Goal: Task Accomplishment & Management: Manage account settings

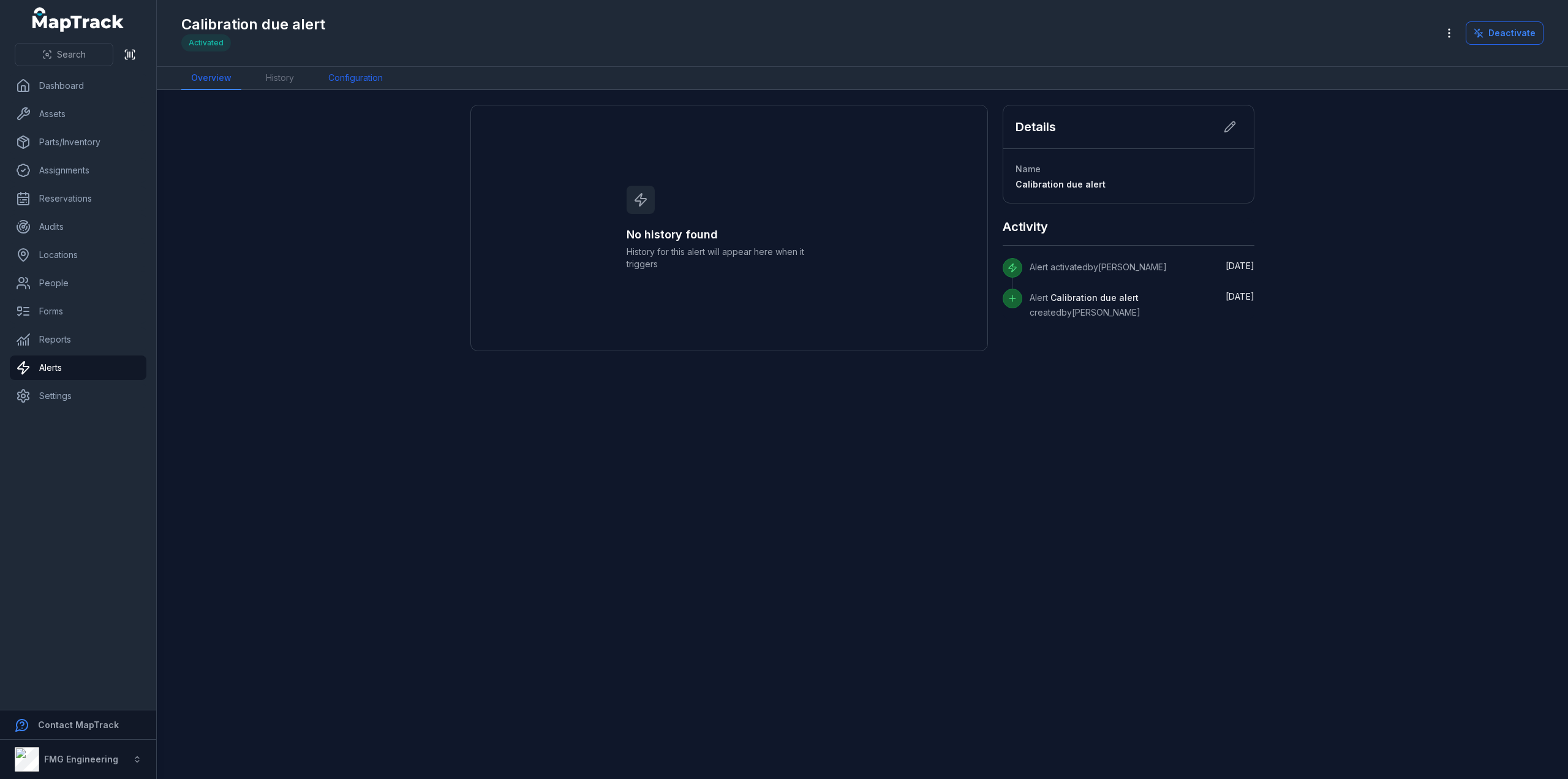
click at [355, 71] on link "Configuration" at bounding box center [355, 78] width 74 height 23
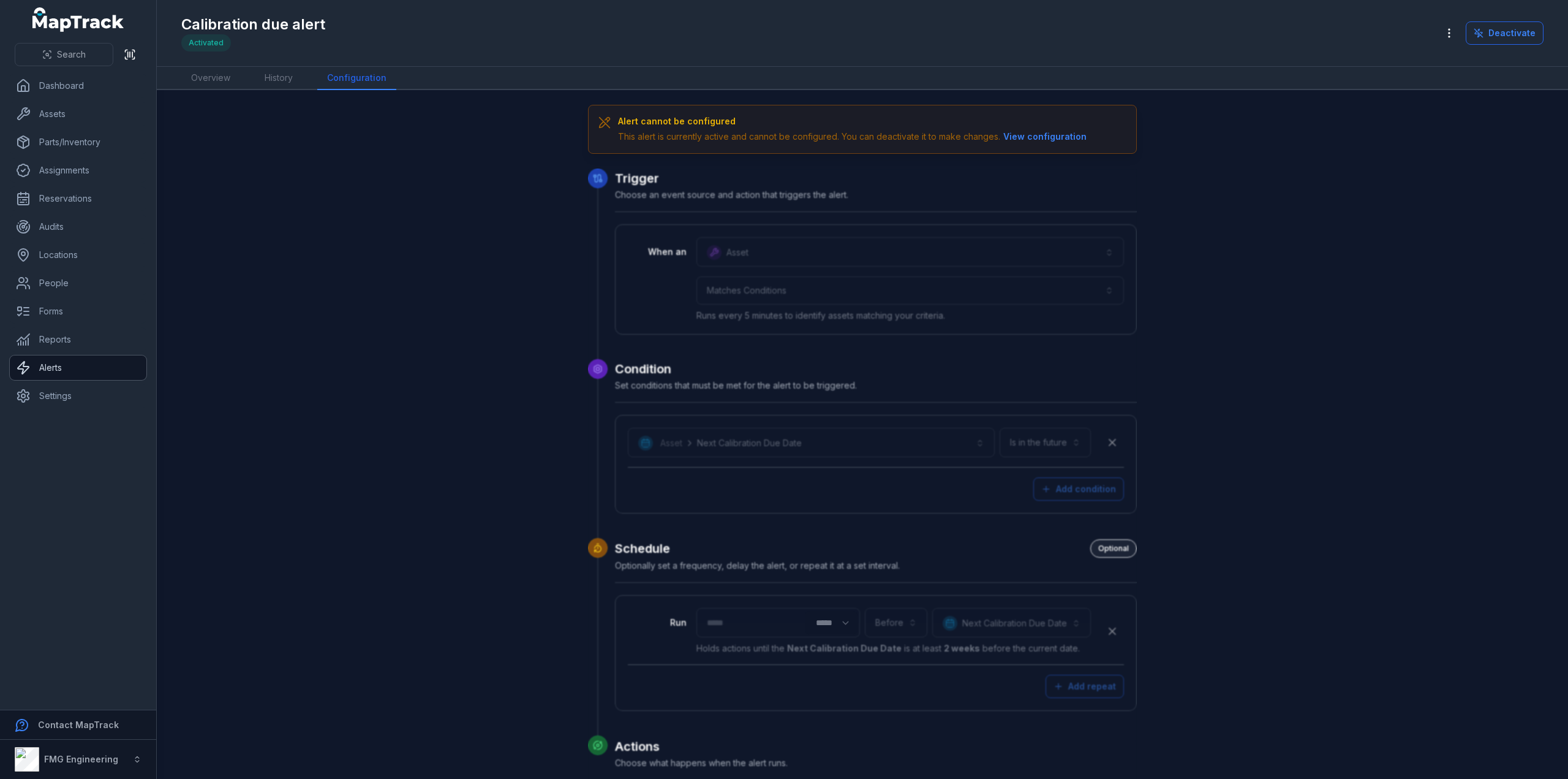
click at [59, 372] on link "Alerts" at bounding box center [78, 368] width 136 height 25
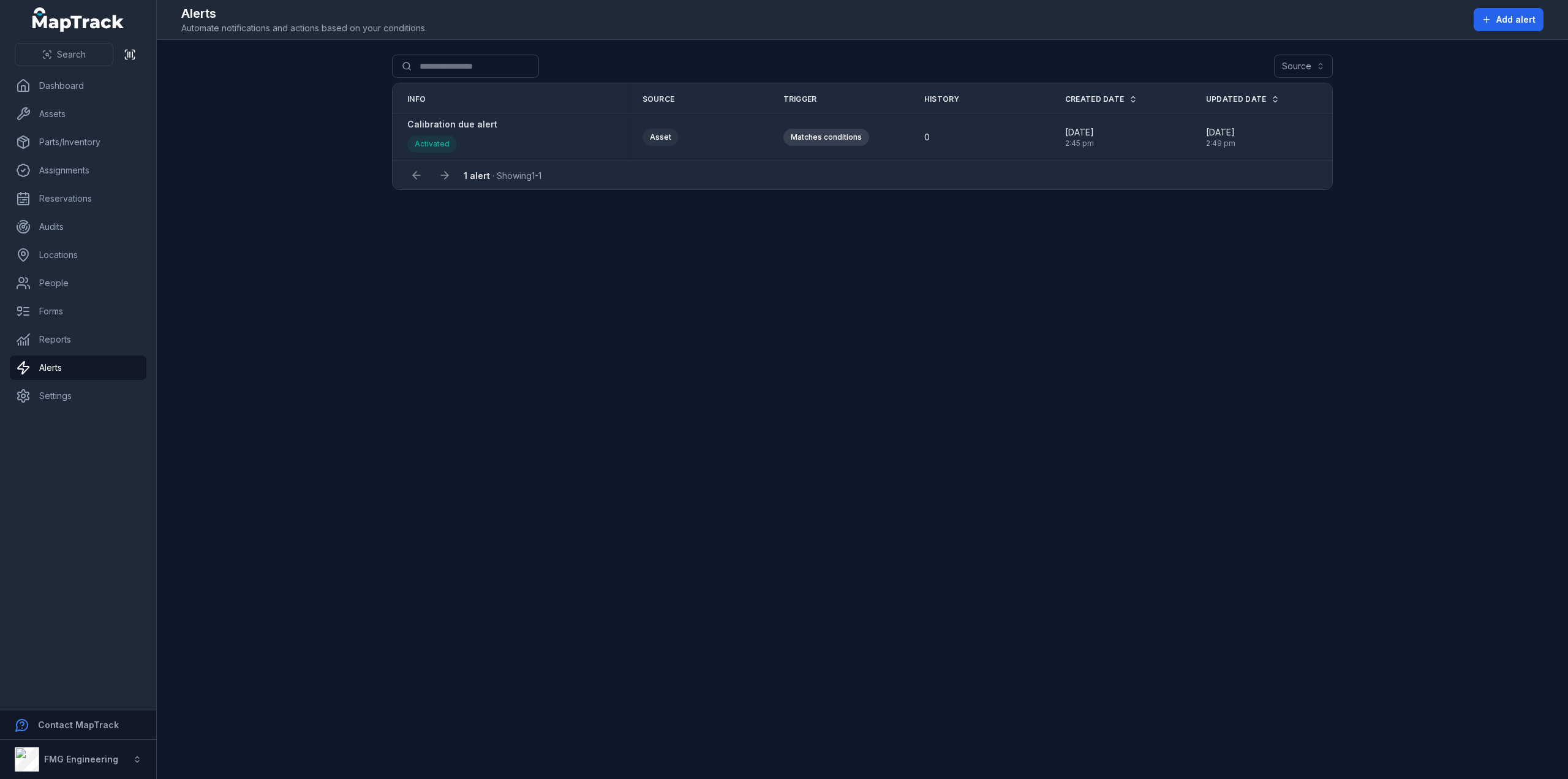
click at [483, 130] on div "Calibration due alert Activated" at bounding box center [452, 137] width 90 height 38
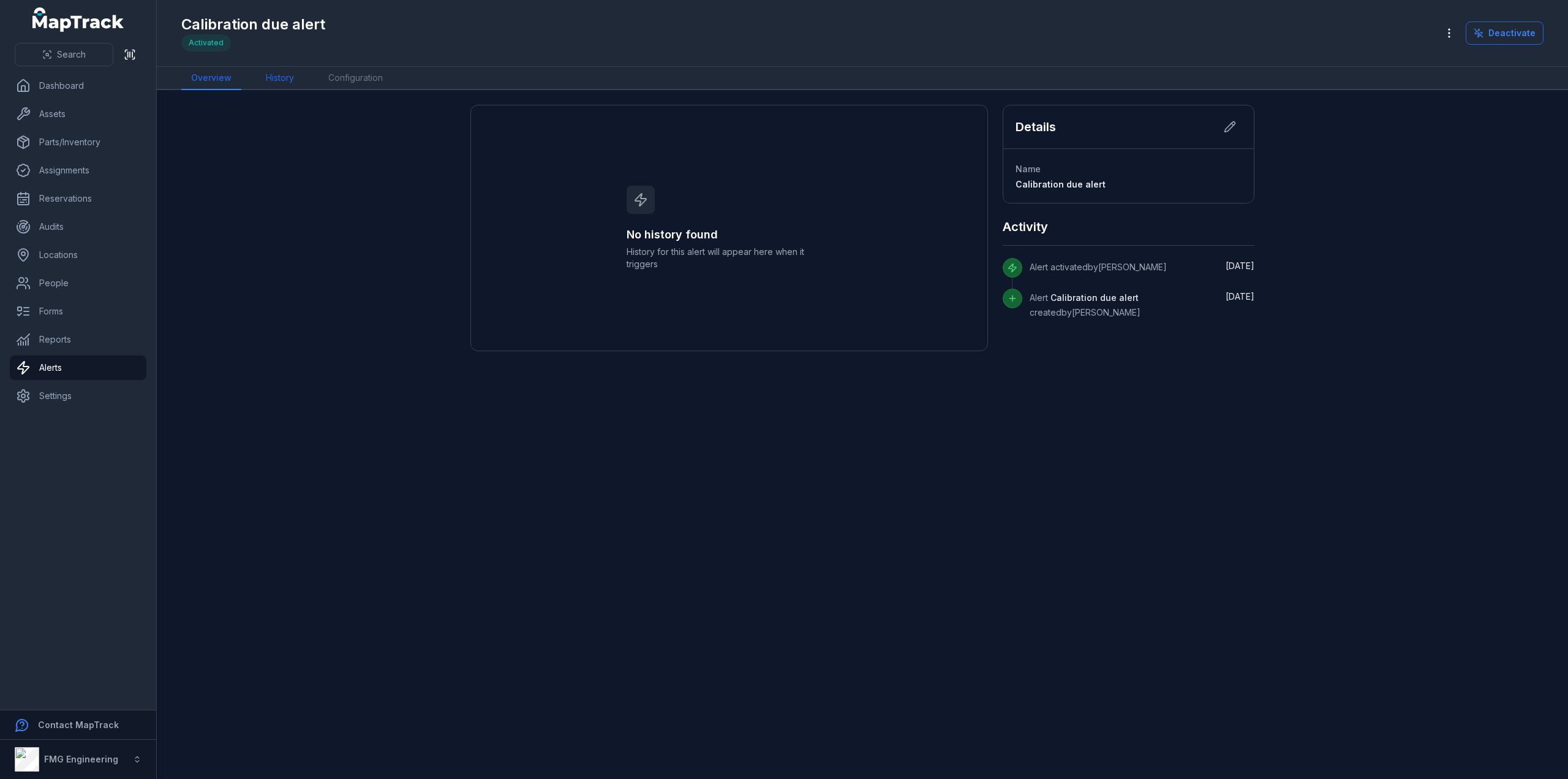
click at [282, 78] on link "History" at bounding box center [280, 78] width 48 height 23
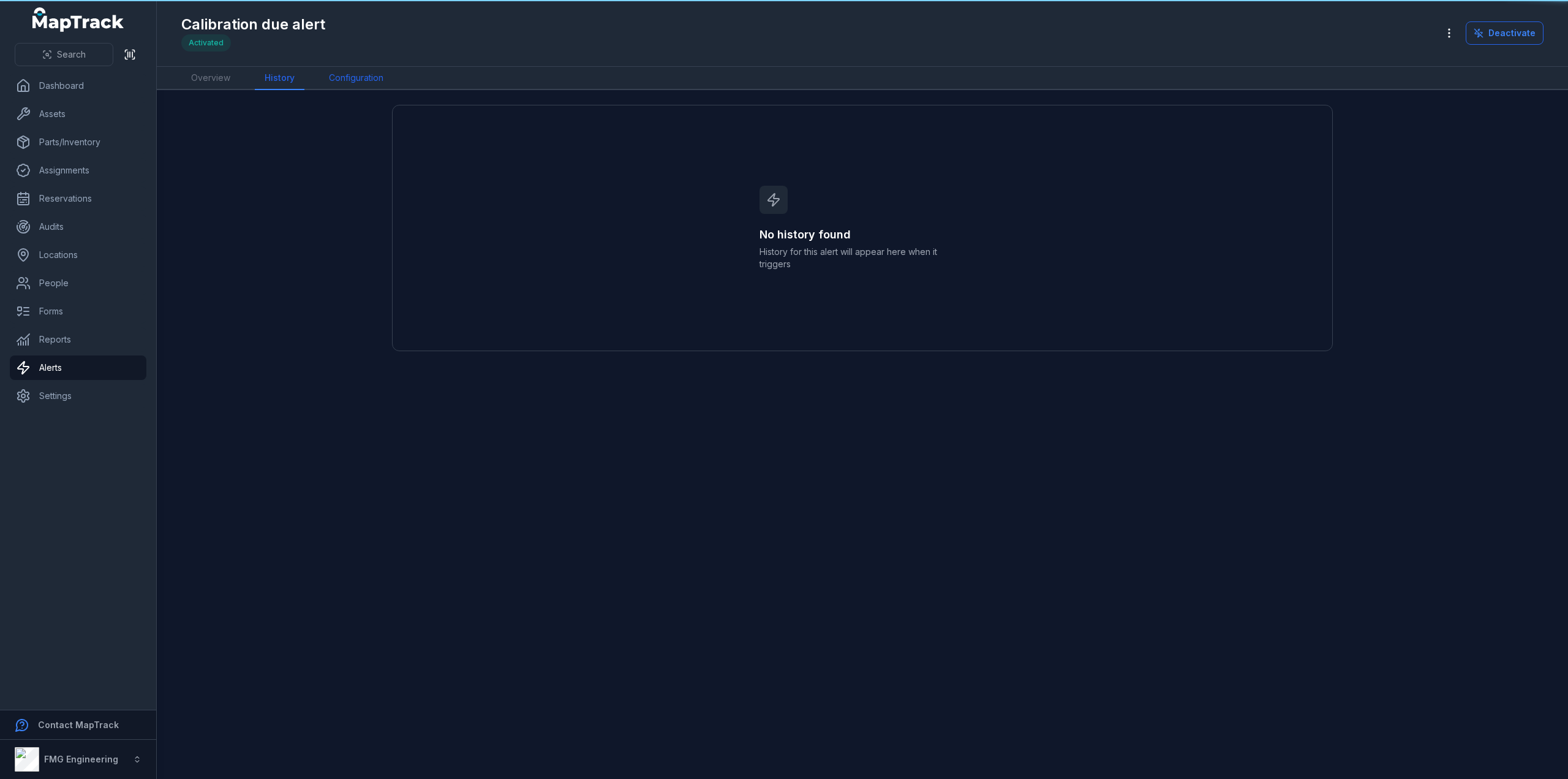
click at [373, 80] on link "Configuration" at bounding box center [356, 78] width 74 height 23
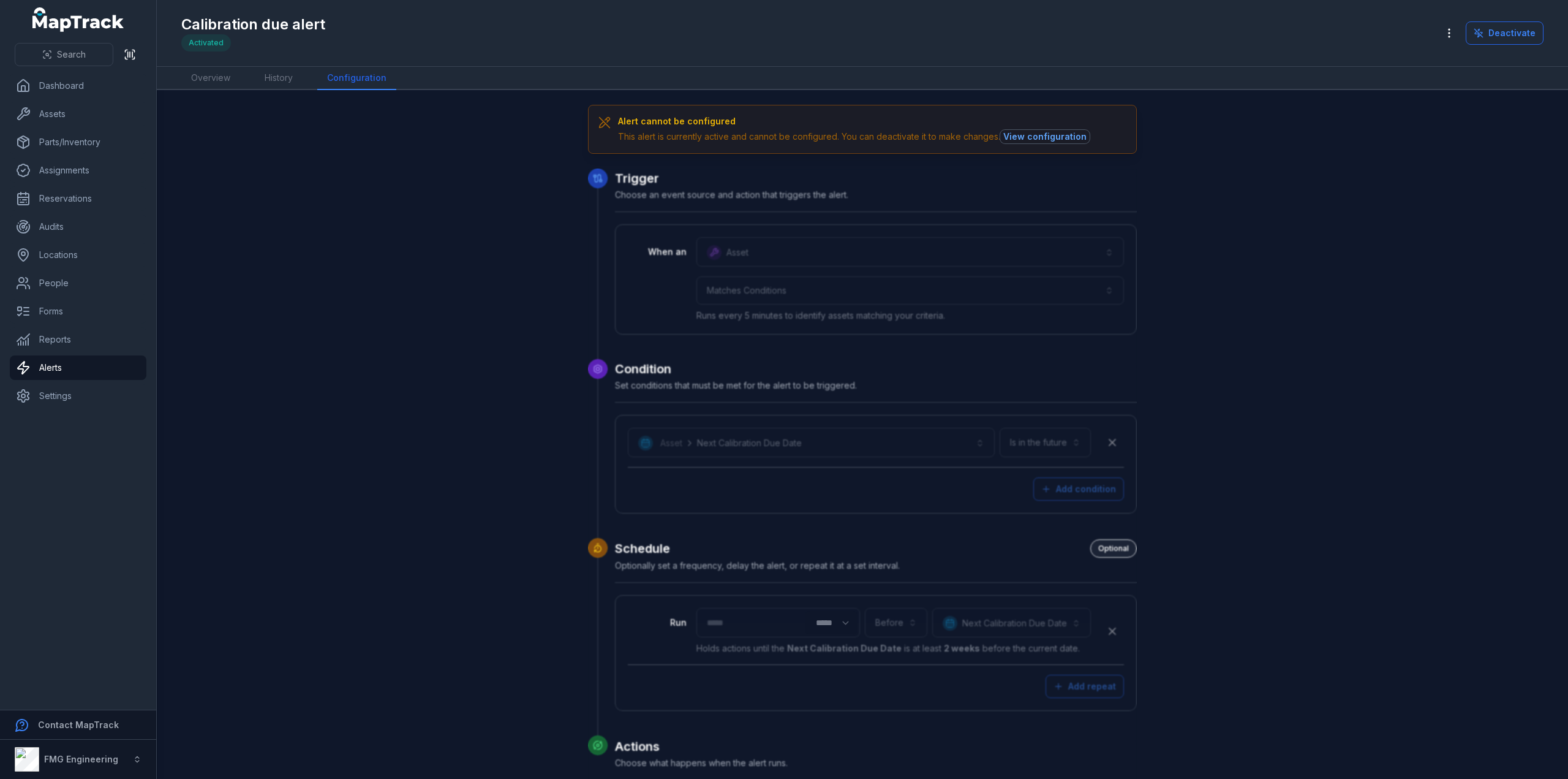
click at [1027, 136] on button "View configuration" at bounding box center [1045, 136] width 89 height 14
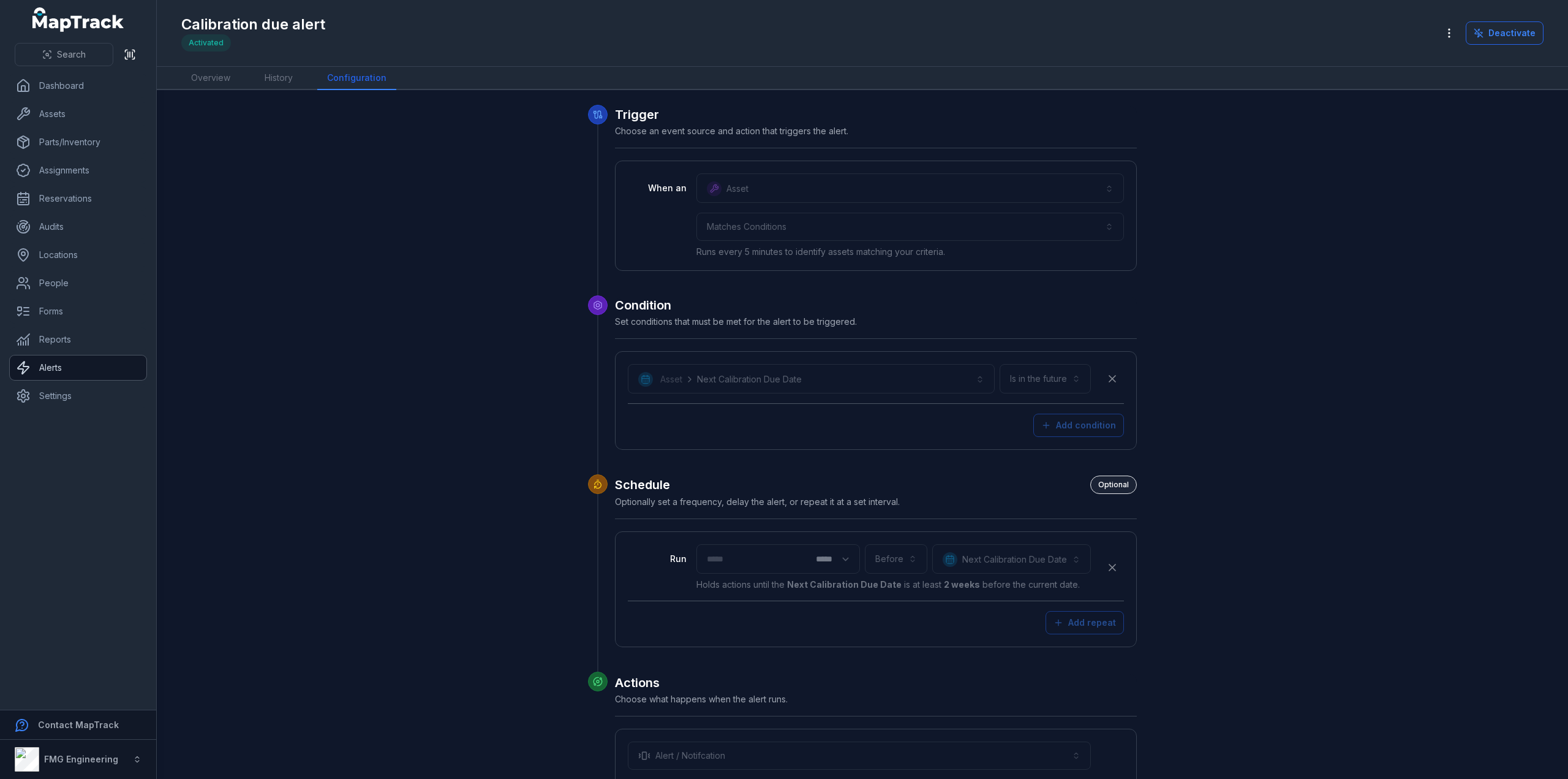
click at [52, 362] on link "Alerts" at bounding box center [78, 368] width 136 height 25
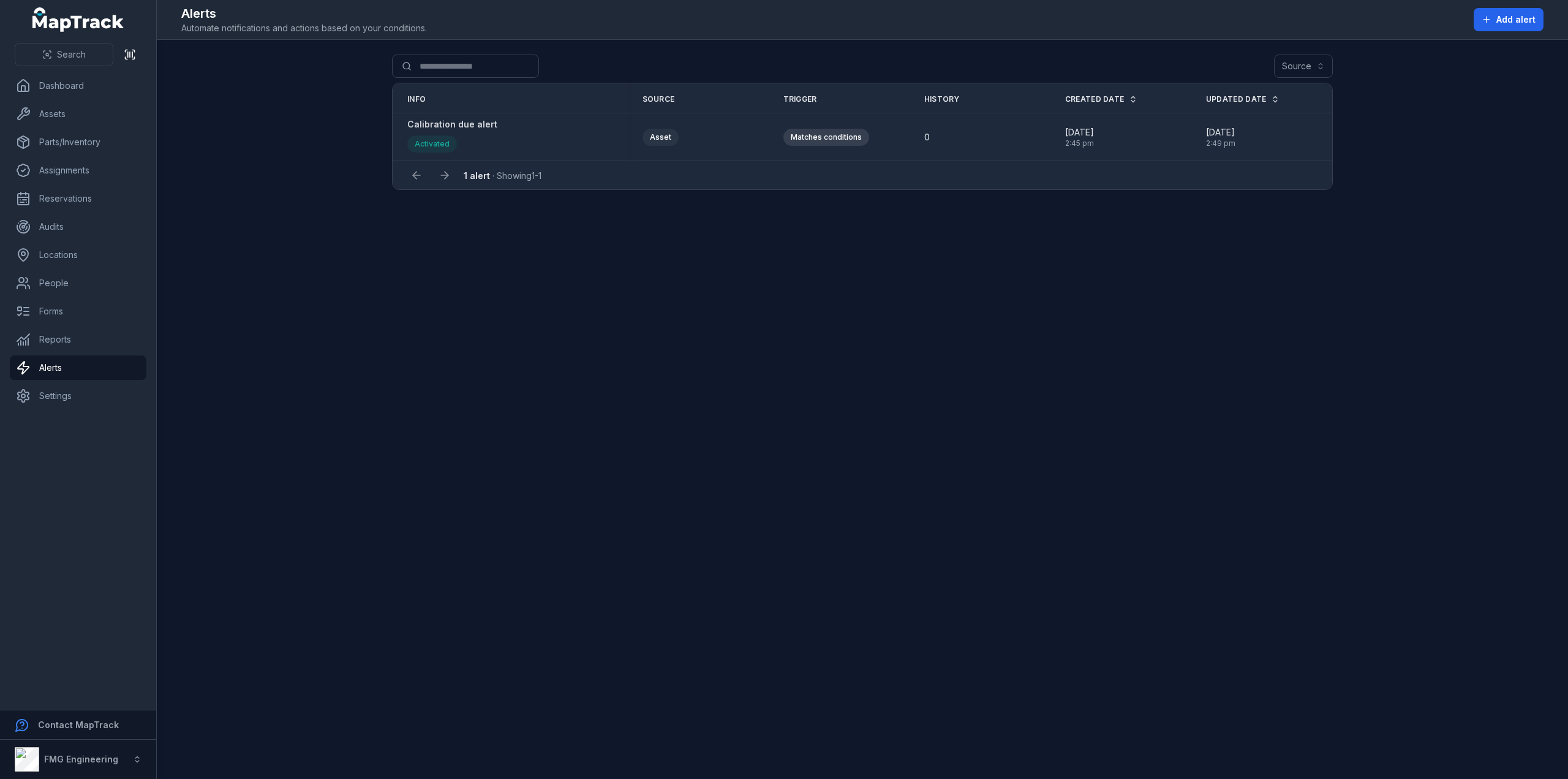
click at [465, 125] on strong "Calibration due alert" at bounding box center [452, 125] width 90 height 12
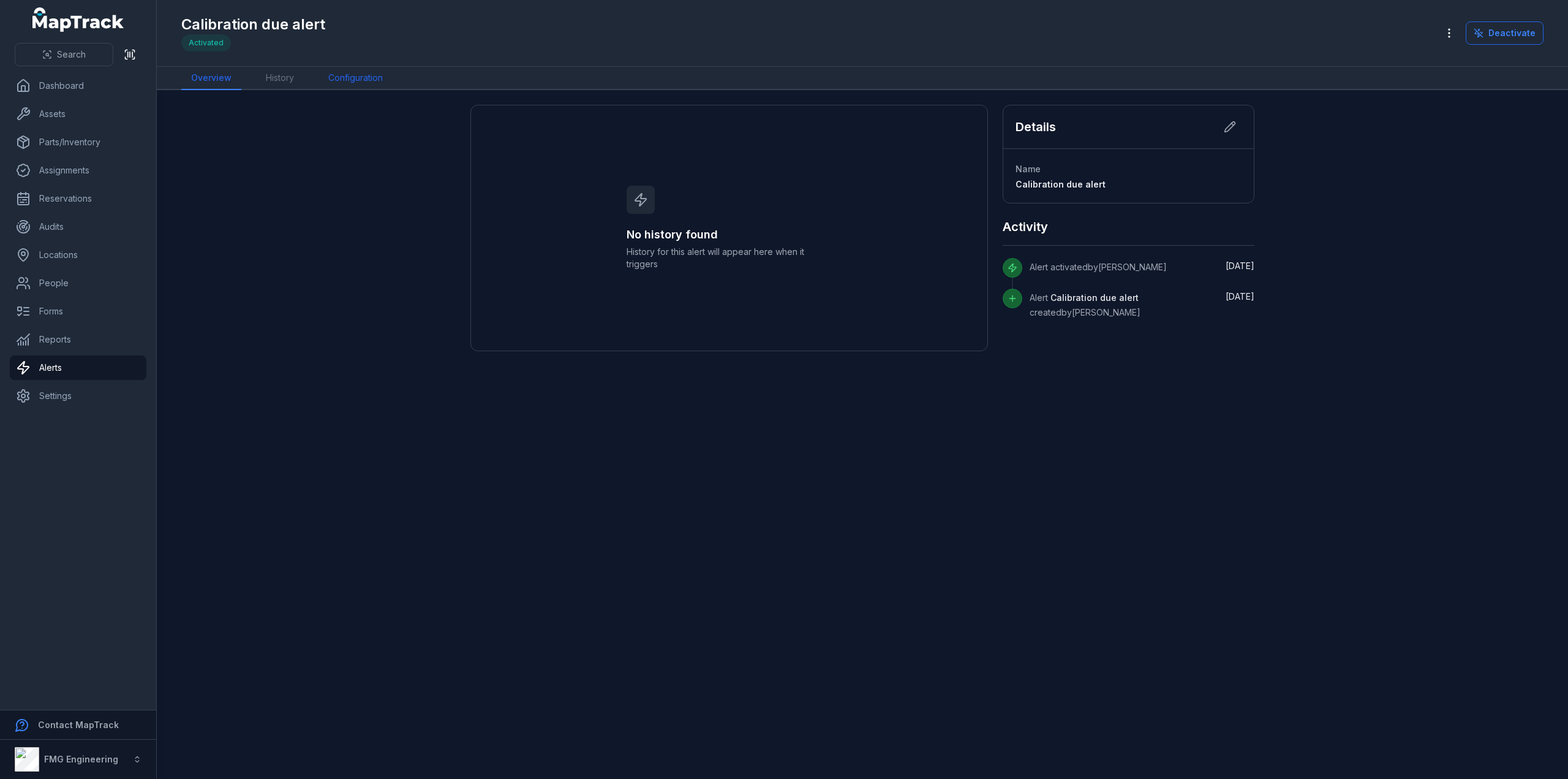
click at [349, 80] on link "Configuration" at bounding box center [355, 78] width 74 height 23
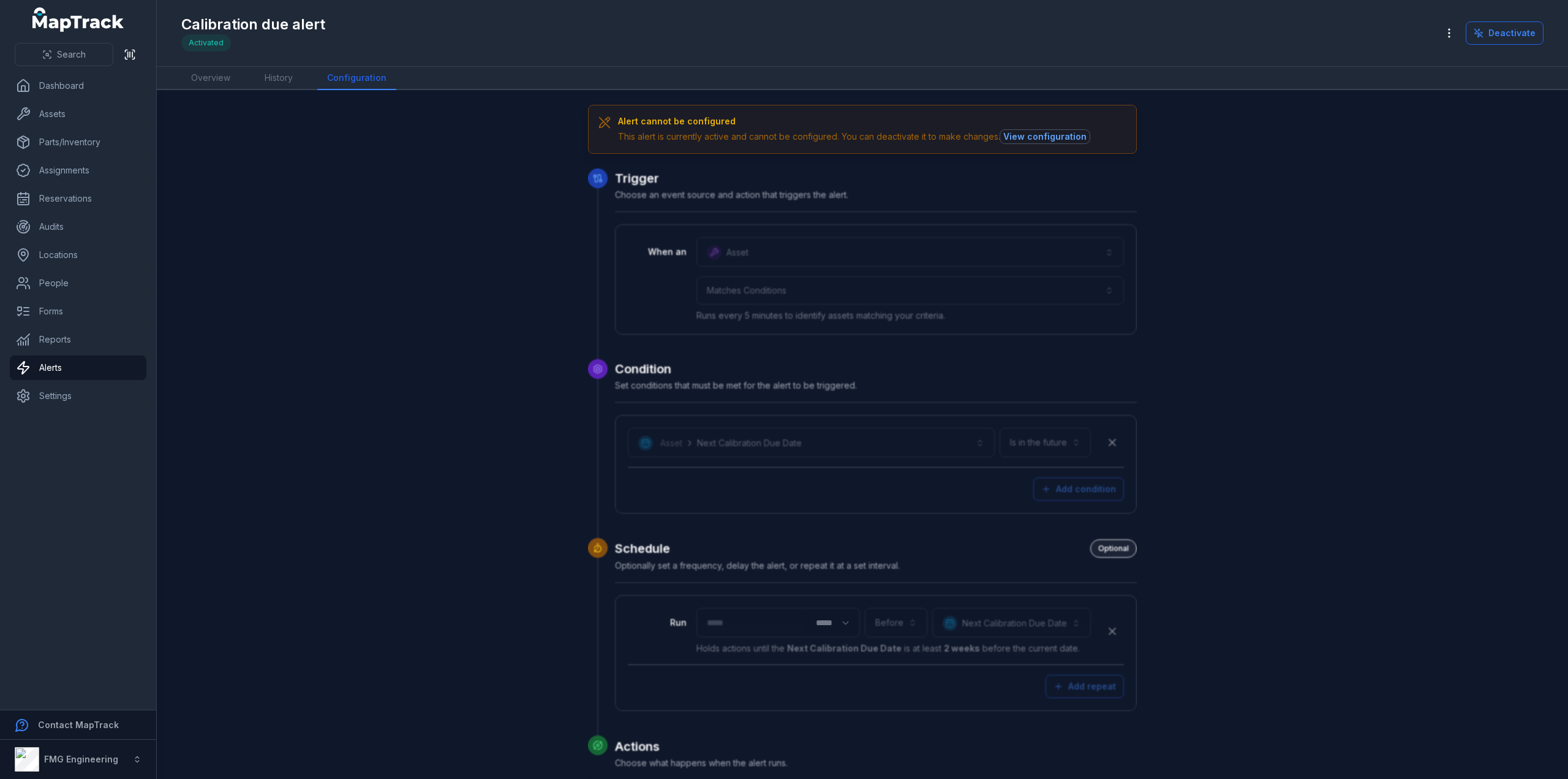
click at [1050, 137] on button "View configuration" at bounding box center [1045, 136] width 89 height 14
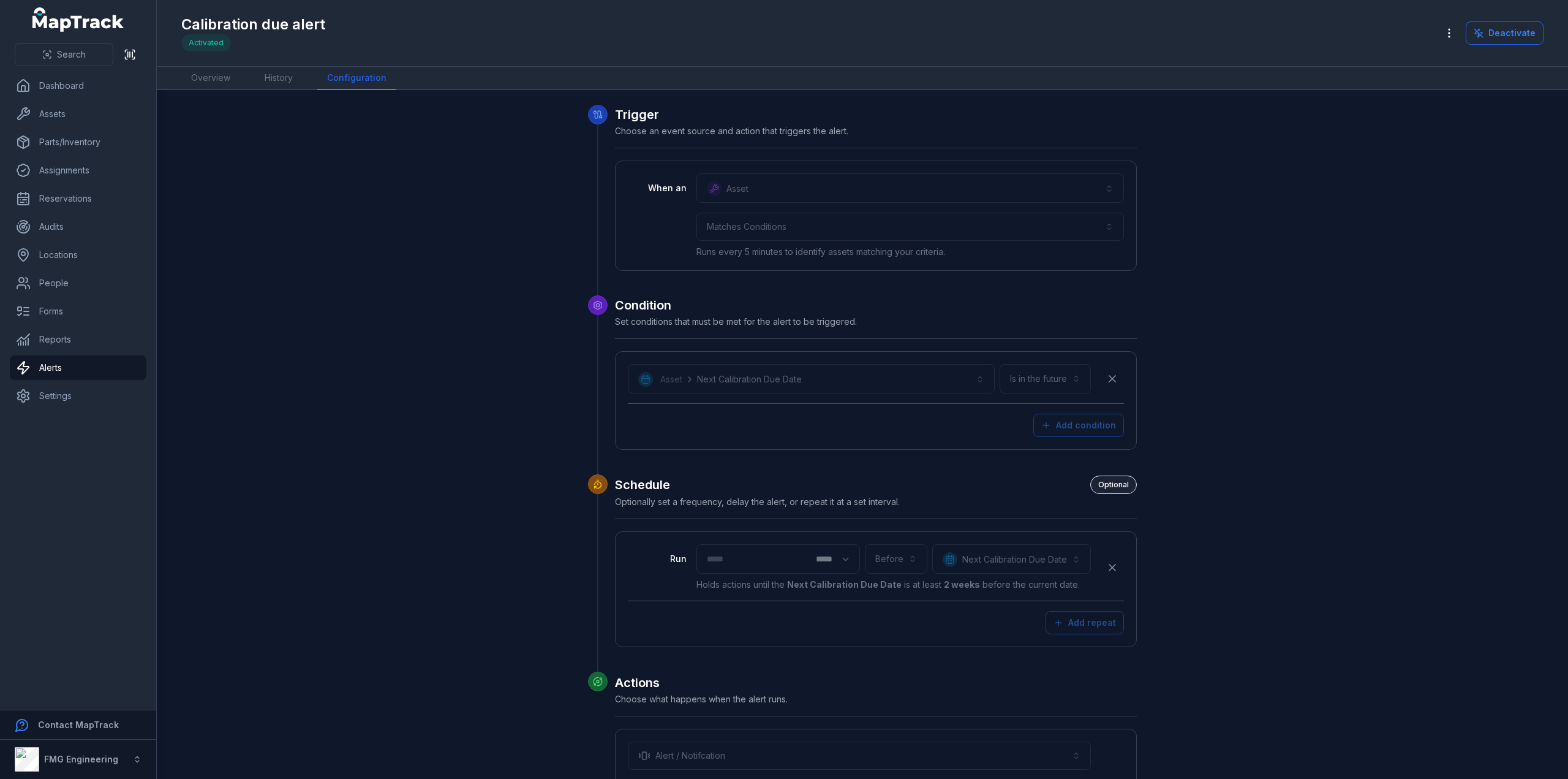
click at [219, 91] on main "**********" at bounding box center [862, 435] width 1411 height 689
click at [220, 81] on link "Overview" at bounding box center [210, 78] width 59 height 23
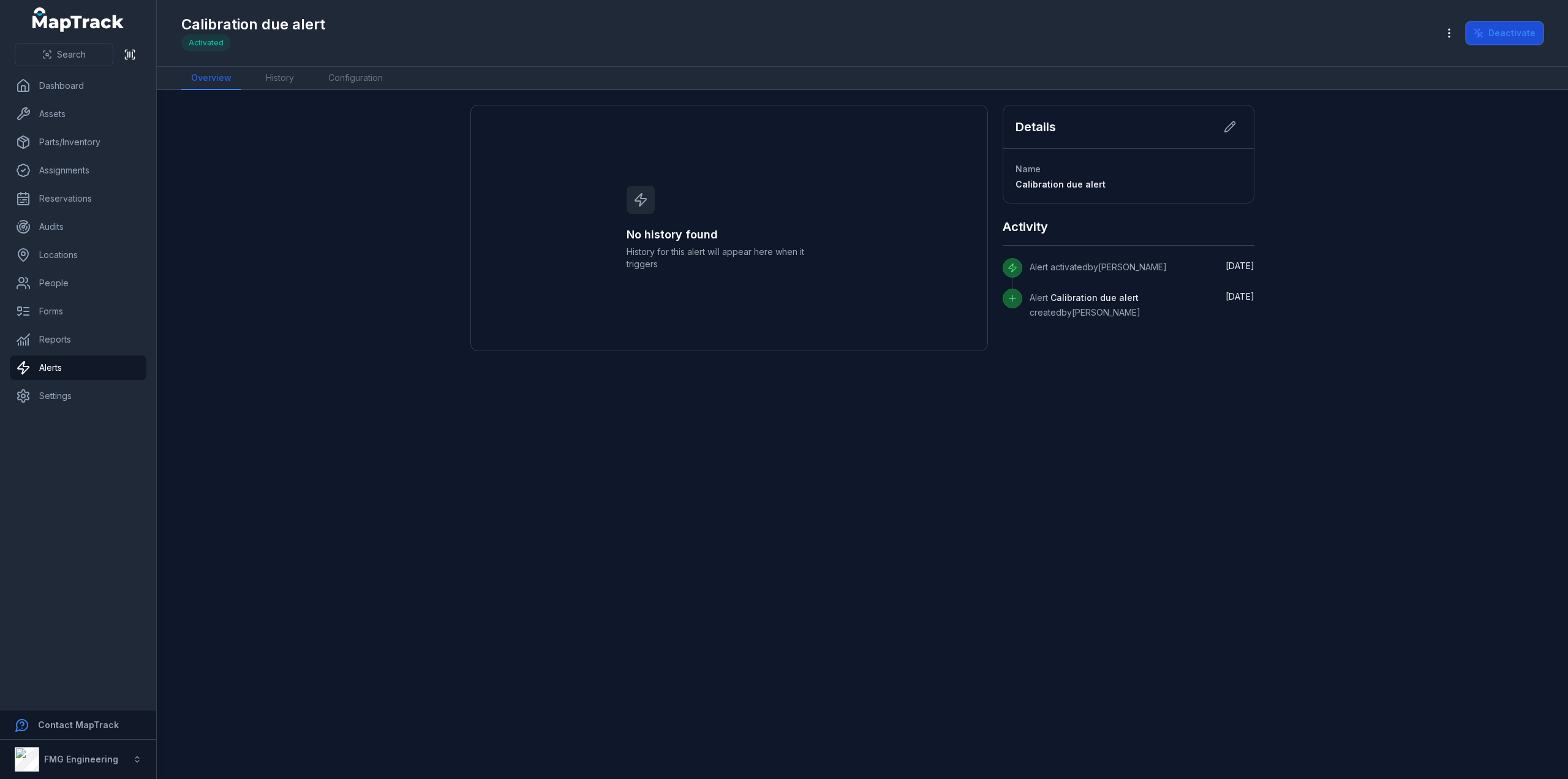
click at [1513, 38] on button "Deactivate" at bounding box center [1504, 33] width 78 height 23
